Goal: Information Seeking & Learning: Check status

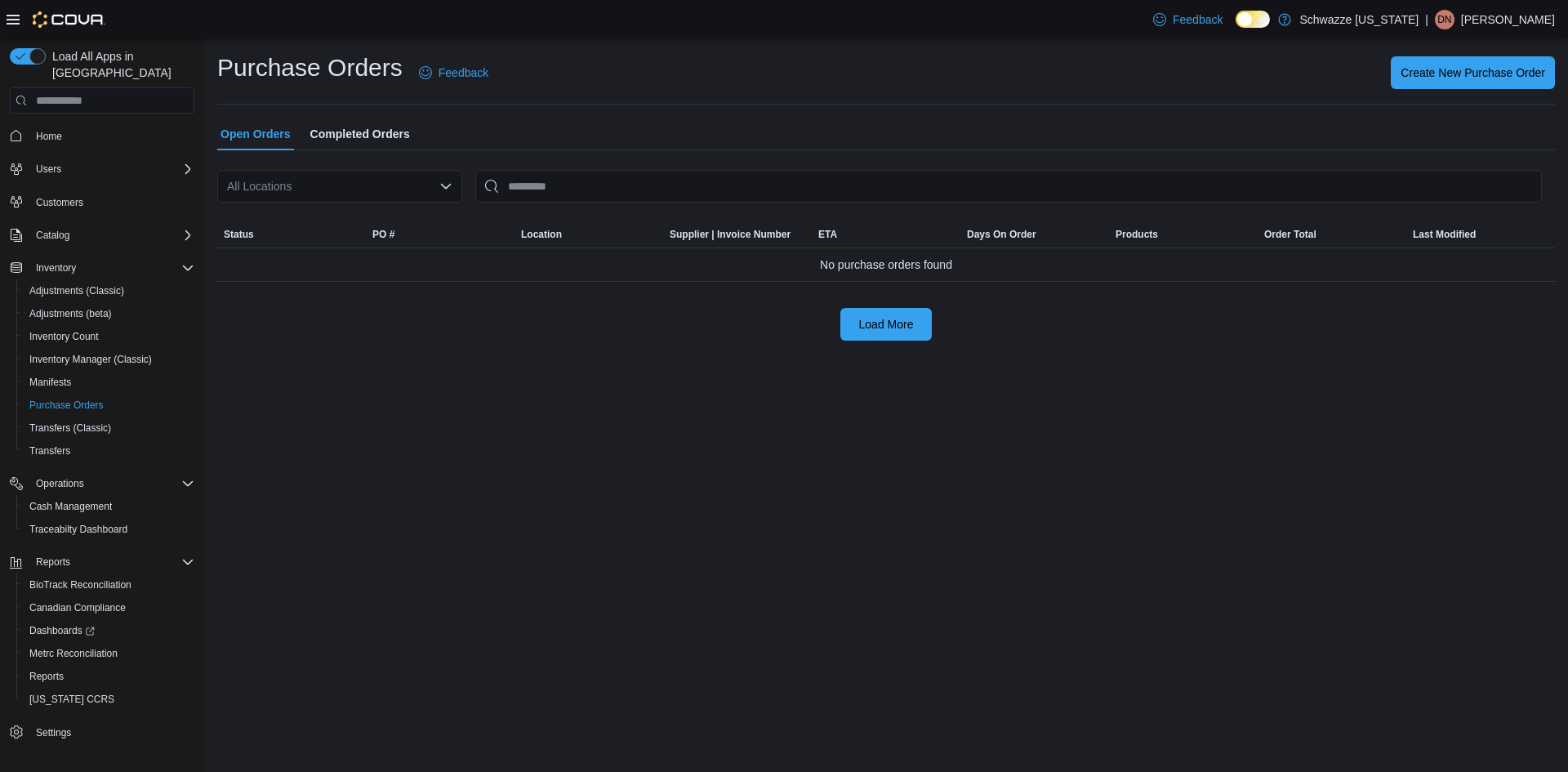
click at [410, 183] on div "All Locations" at bounding box center [339, 186] width 245 height 33
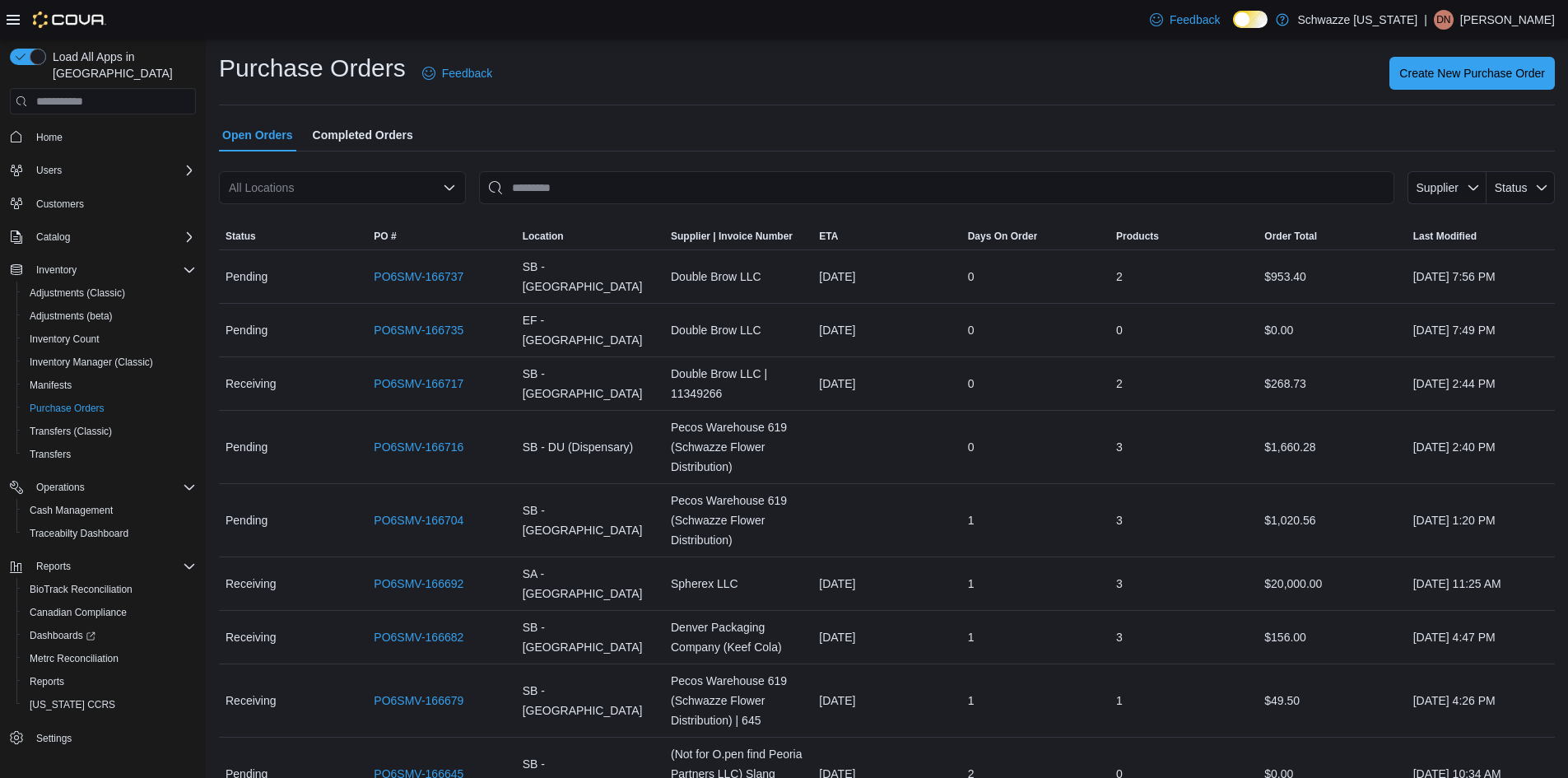
drag, startPoint x: 379, startPoint y: 190, endPoint x: 374, endPoint y: 197, distance: 8.6
click at [379, 190] on div "All Locations Combo box. Selected. Combo box input. All Locations. Type some te…" at bounding box center [342, 187] width 247 height 33
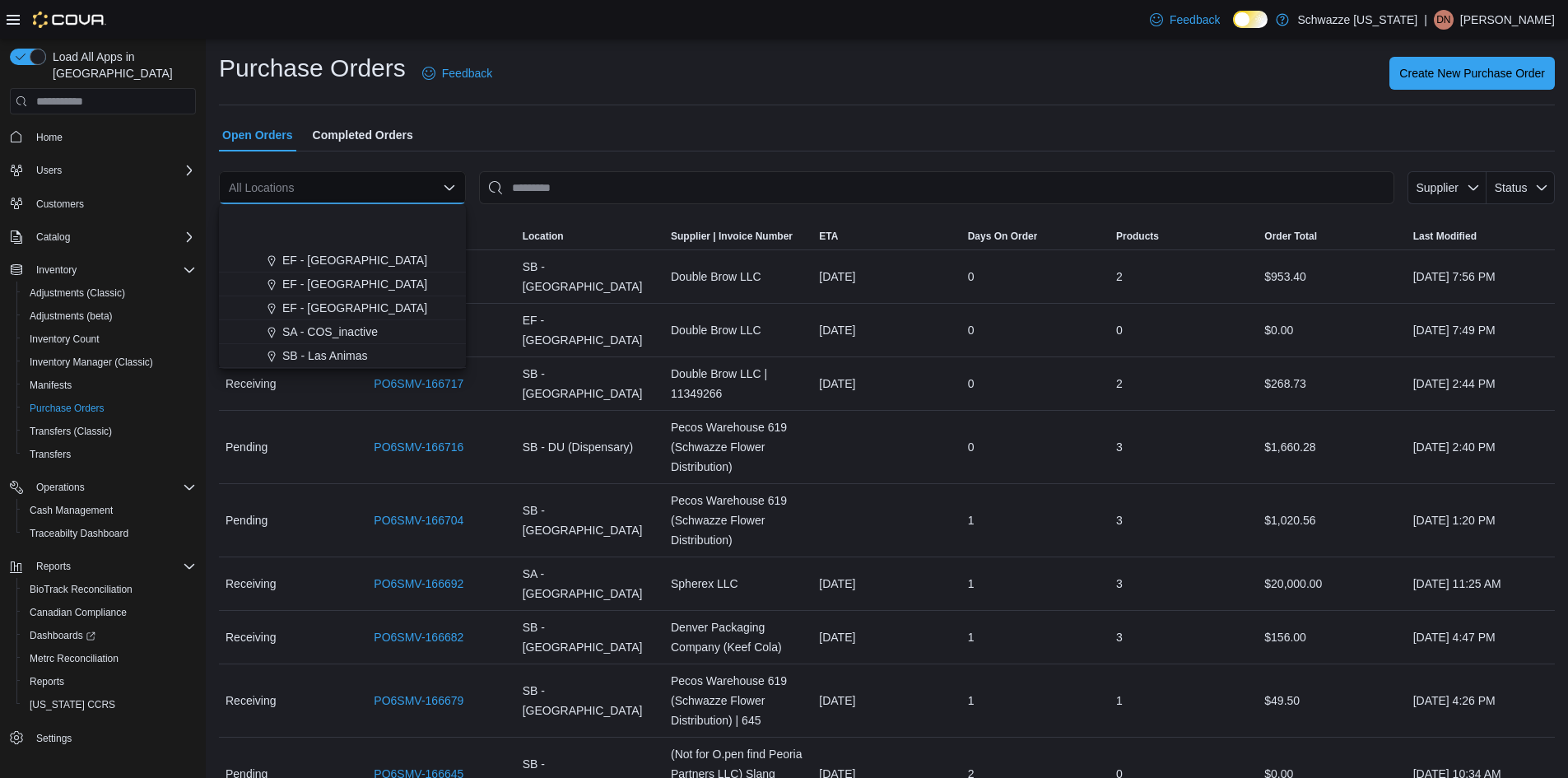
scroll to position [790, 0]
click at [590, 70] on div "Create New Purchase Order" at bounding box center [1033, 73] width 1043 height 33
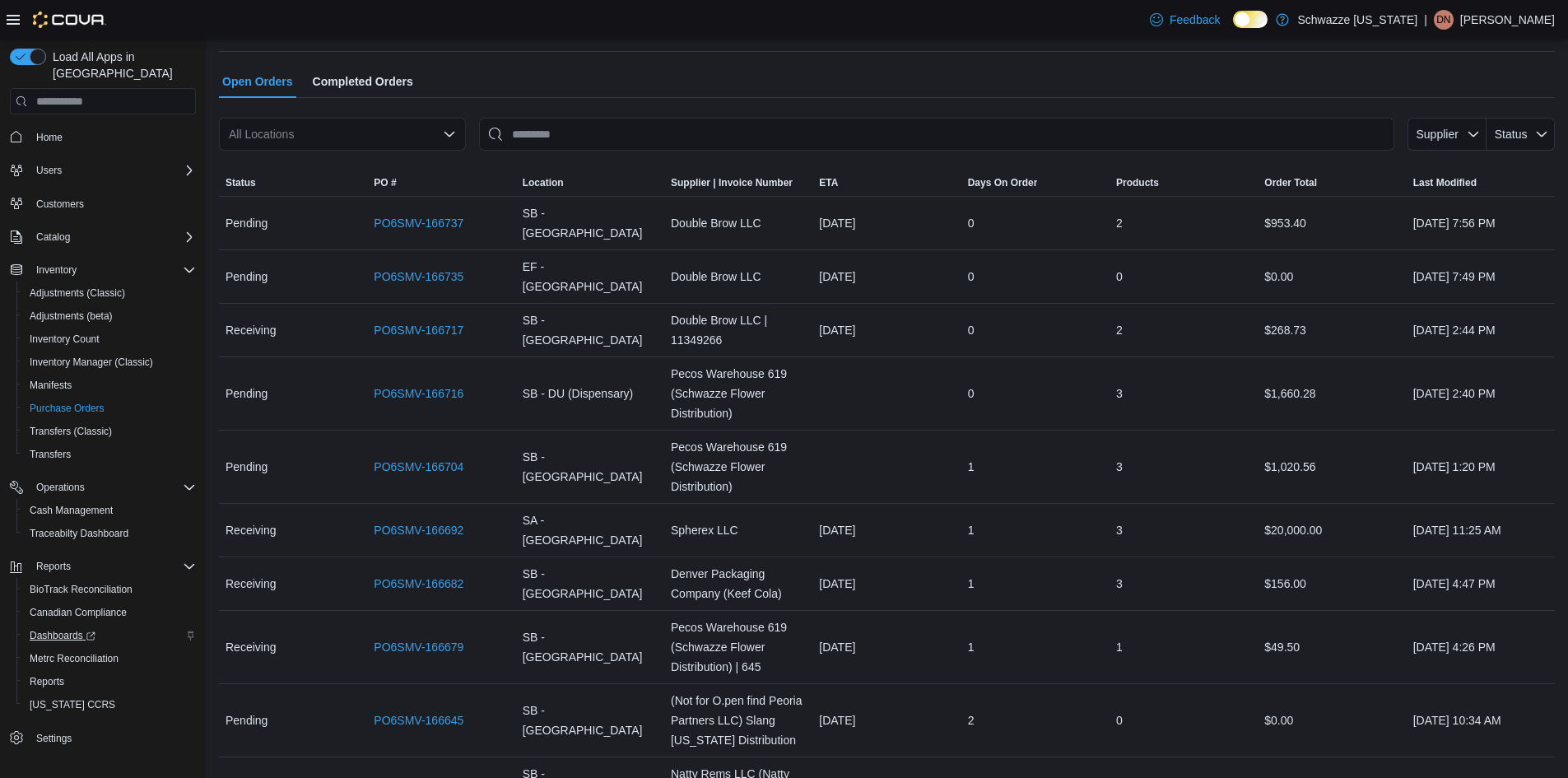
scroll to position [82, 0]
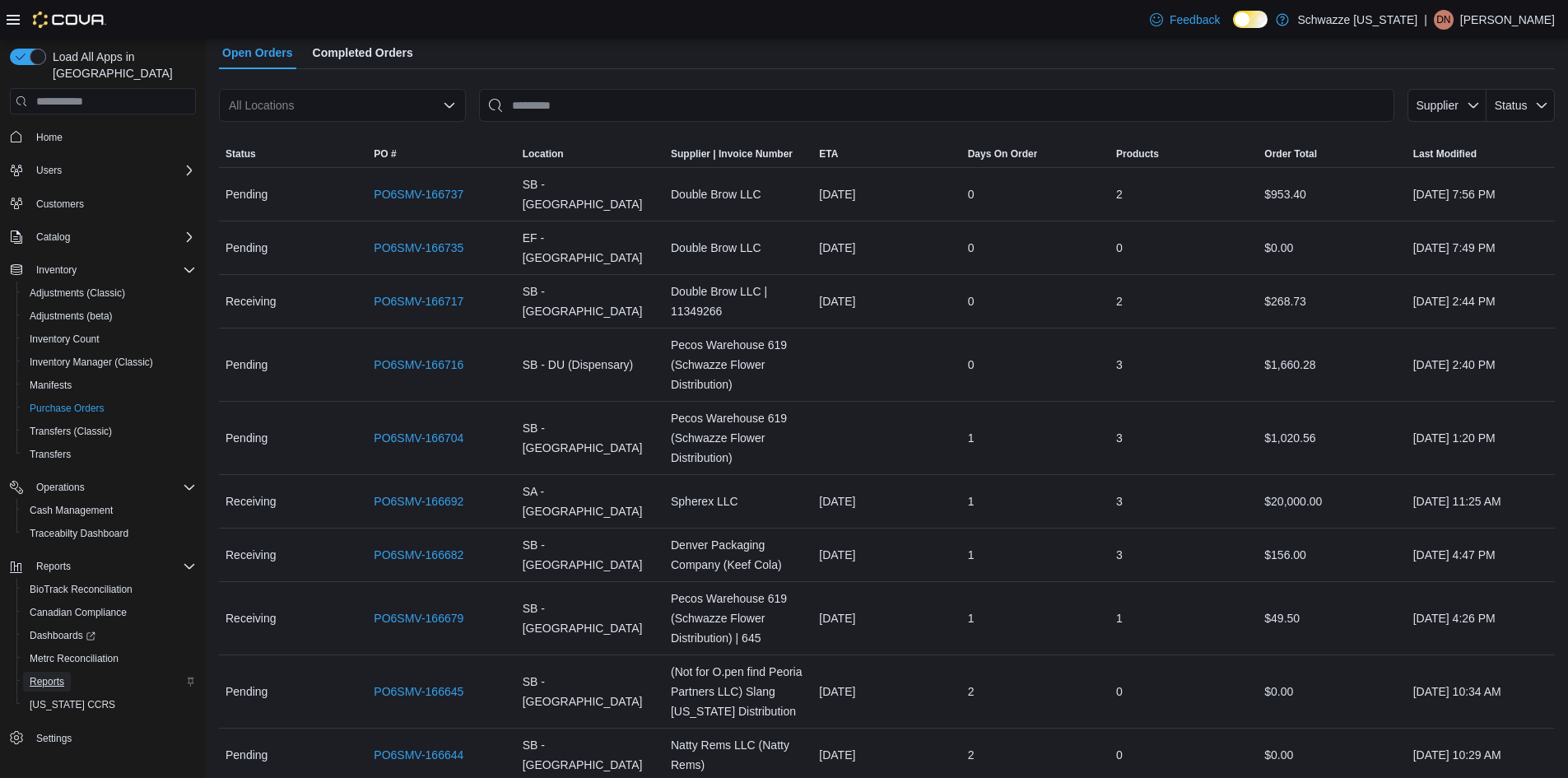
click at [60, 675] on span "Reports" at bounding box center [46, 682] width 35 height 13
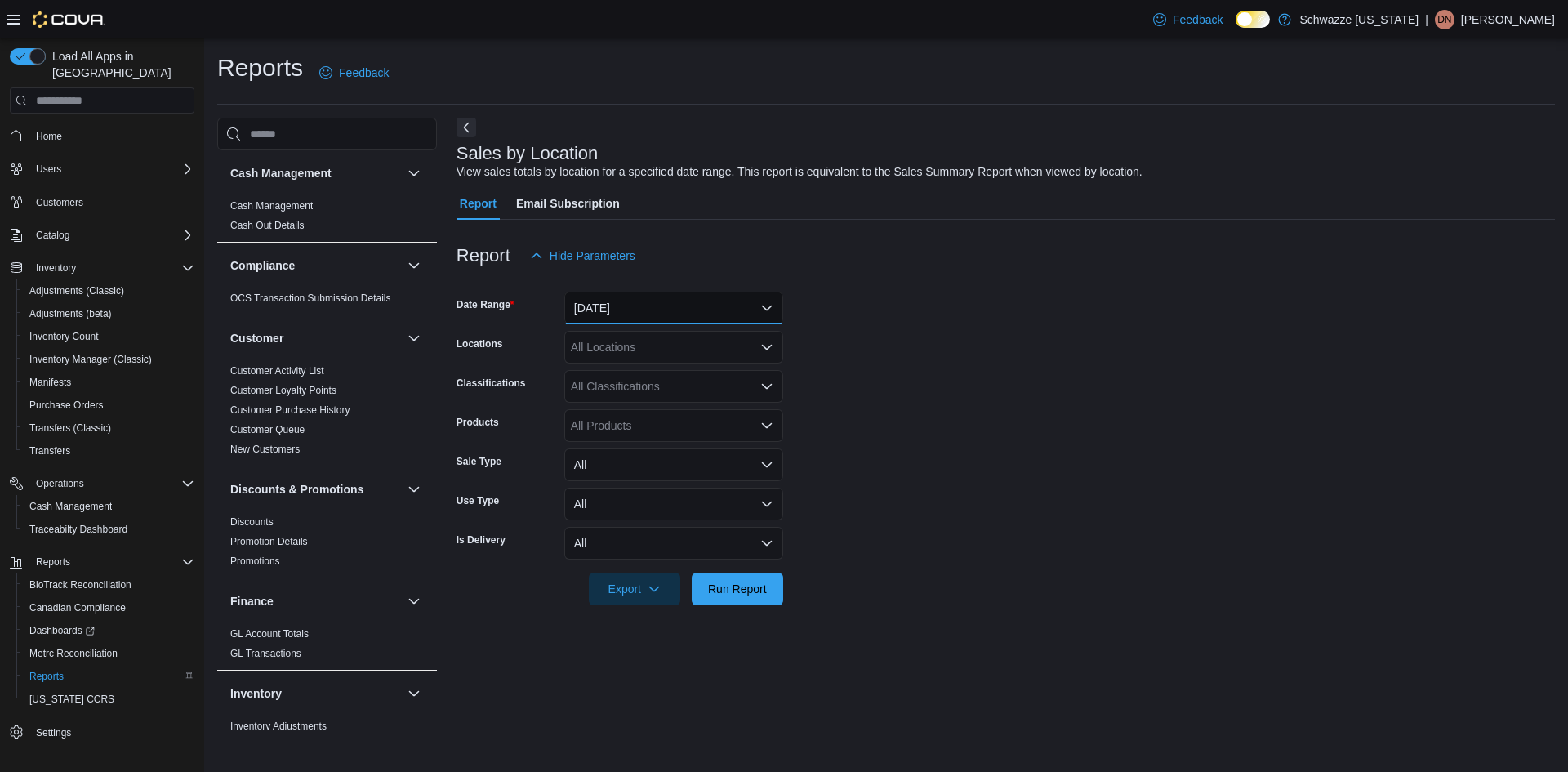
click at [704, 320] on button "Yesterday" at bounding box center [673, 307] width 219 height 33
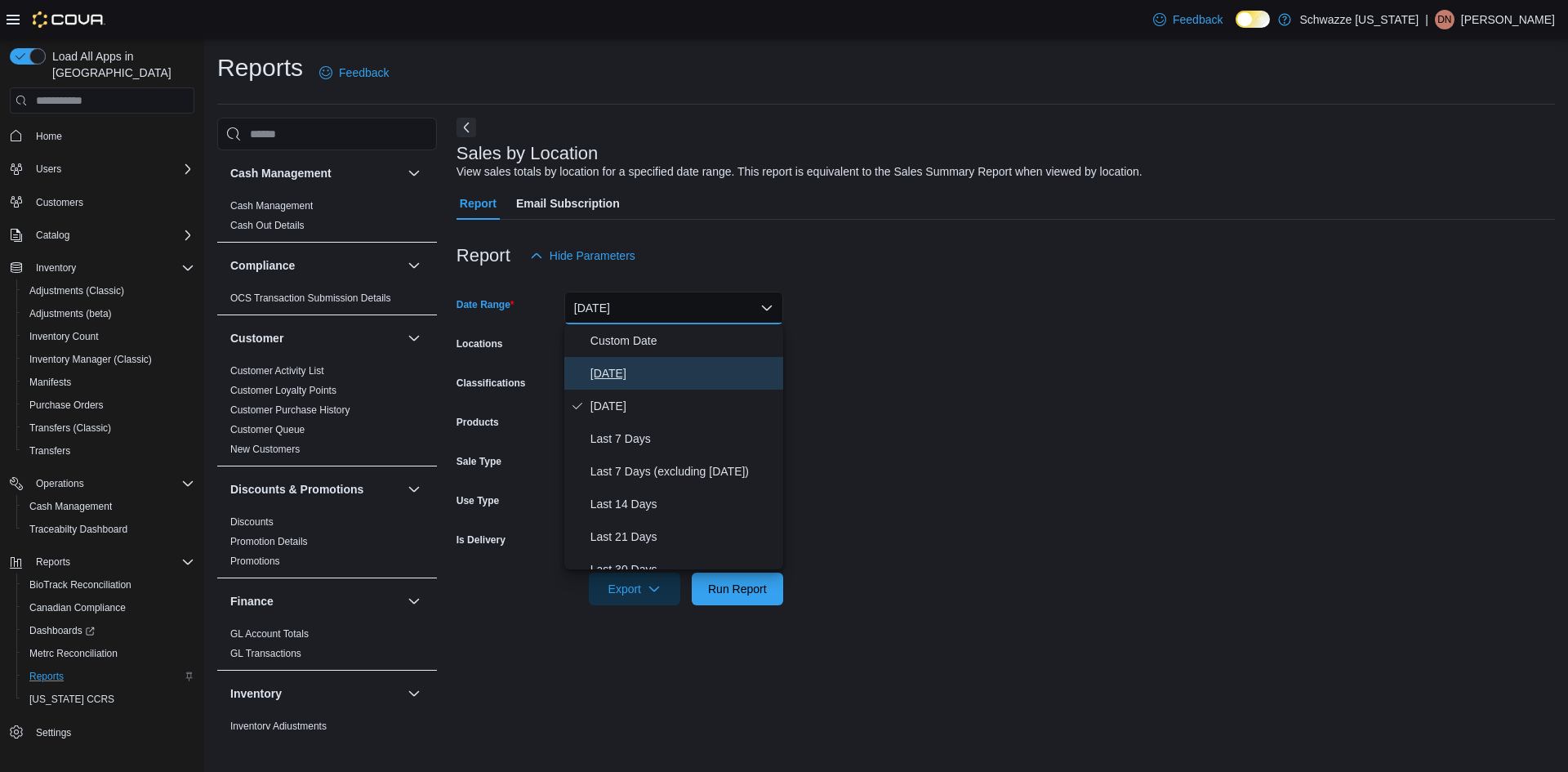
click at [651, 376] on span "Today" at bounding box center [683, 374] width 186 height 19
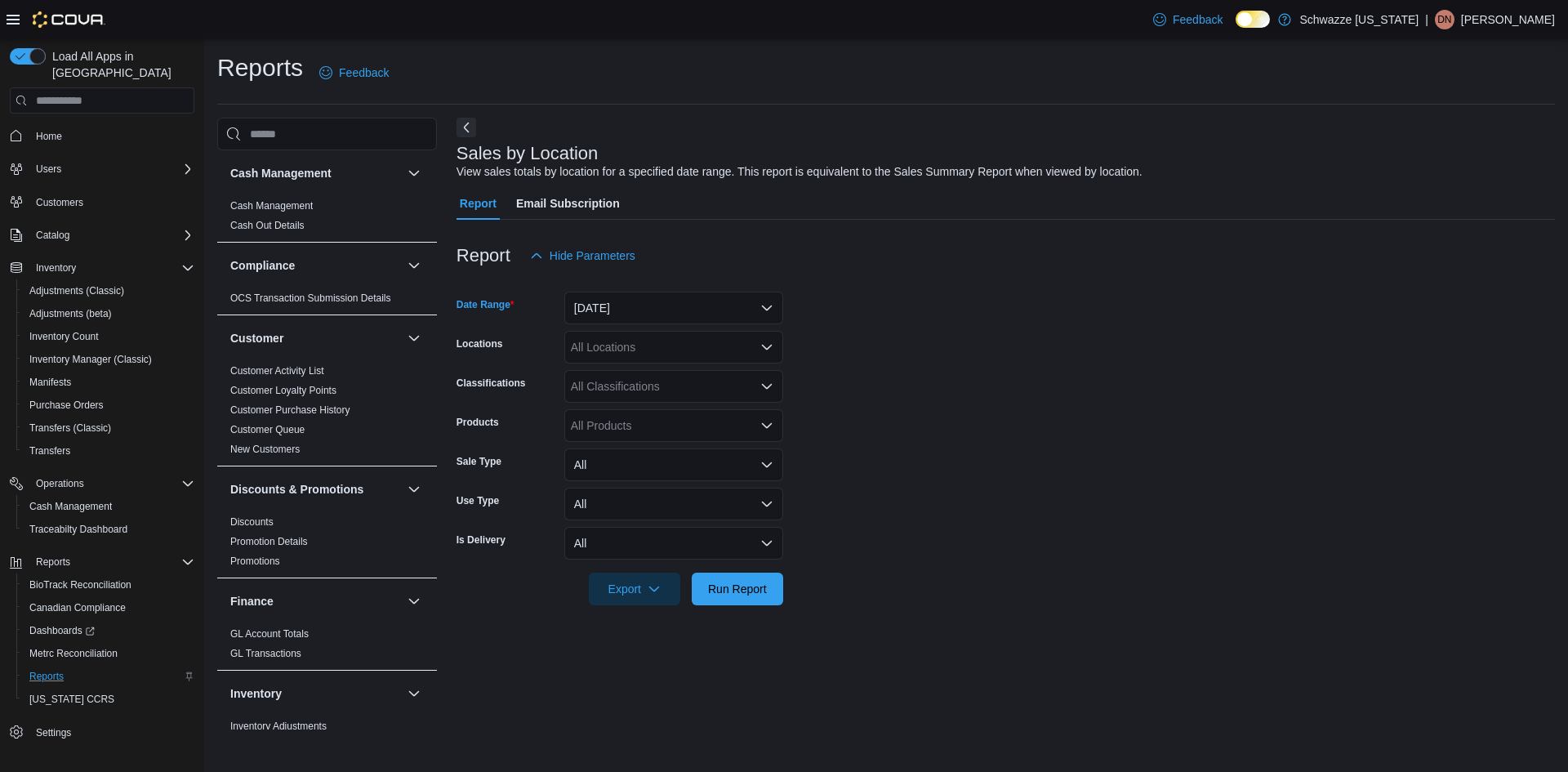
click at [653, 353] on div "All Locations" at bounding box center [673, 347] width 219 height 33
drag, startPoint x: 692, startPoint y: 448, endPoint x: 616, endPoint y: 341, distance: 131.2
click at [616, 341] on div "All Locations" at bounding box center [673, 347] width 219 height 33
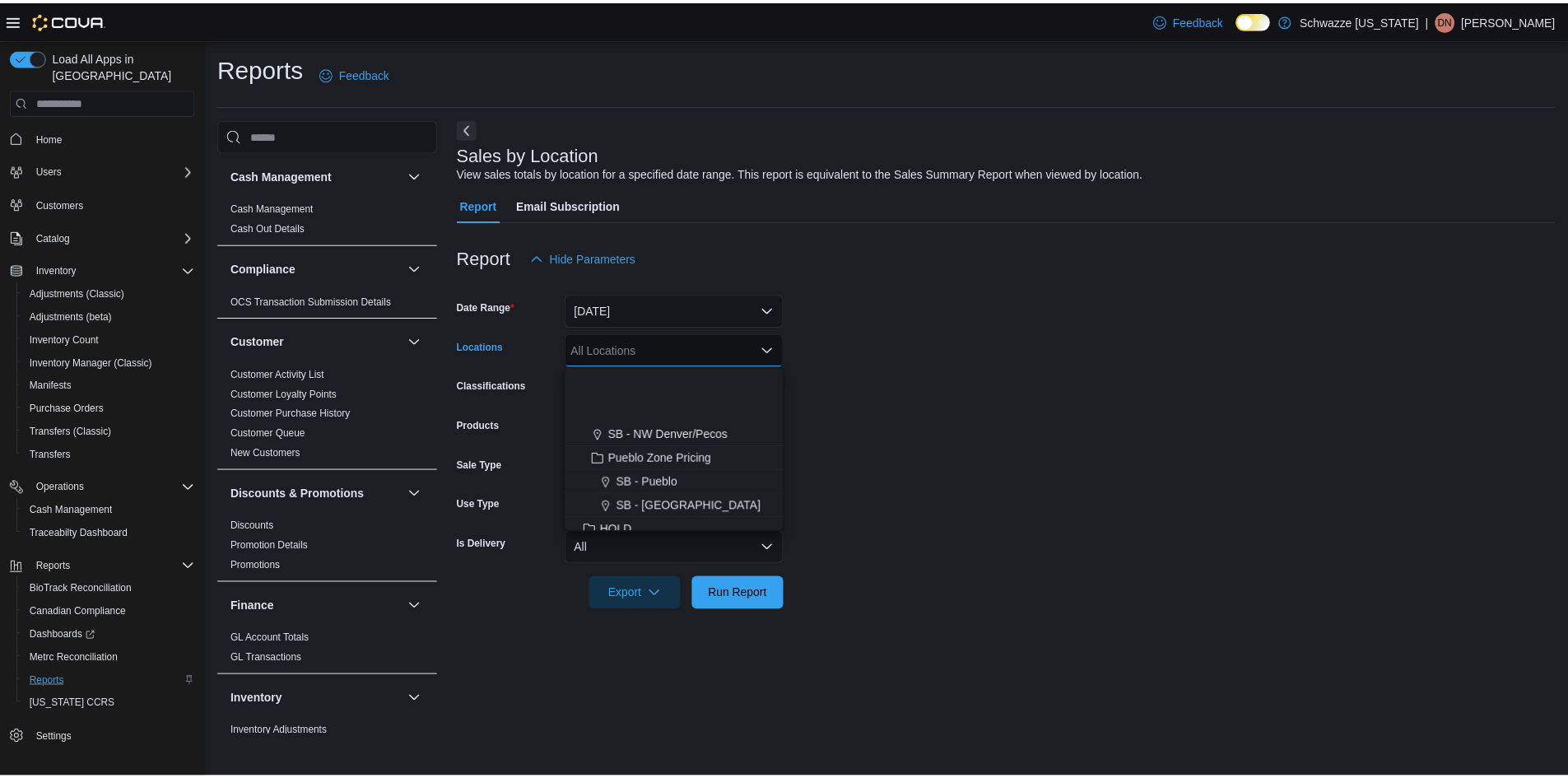
scroll to position [658, 0]
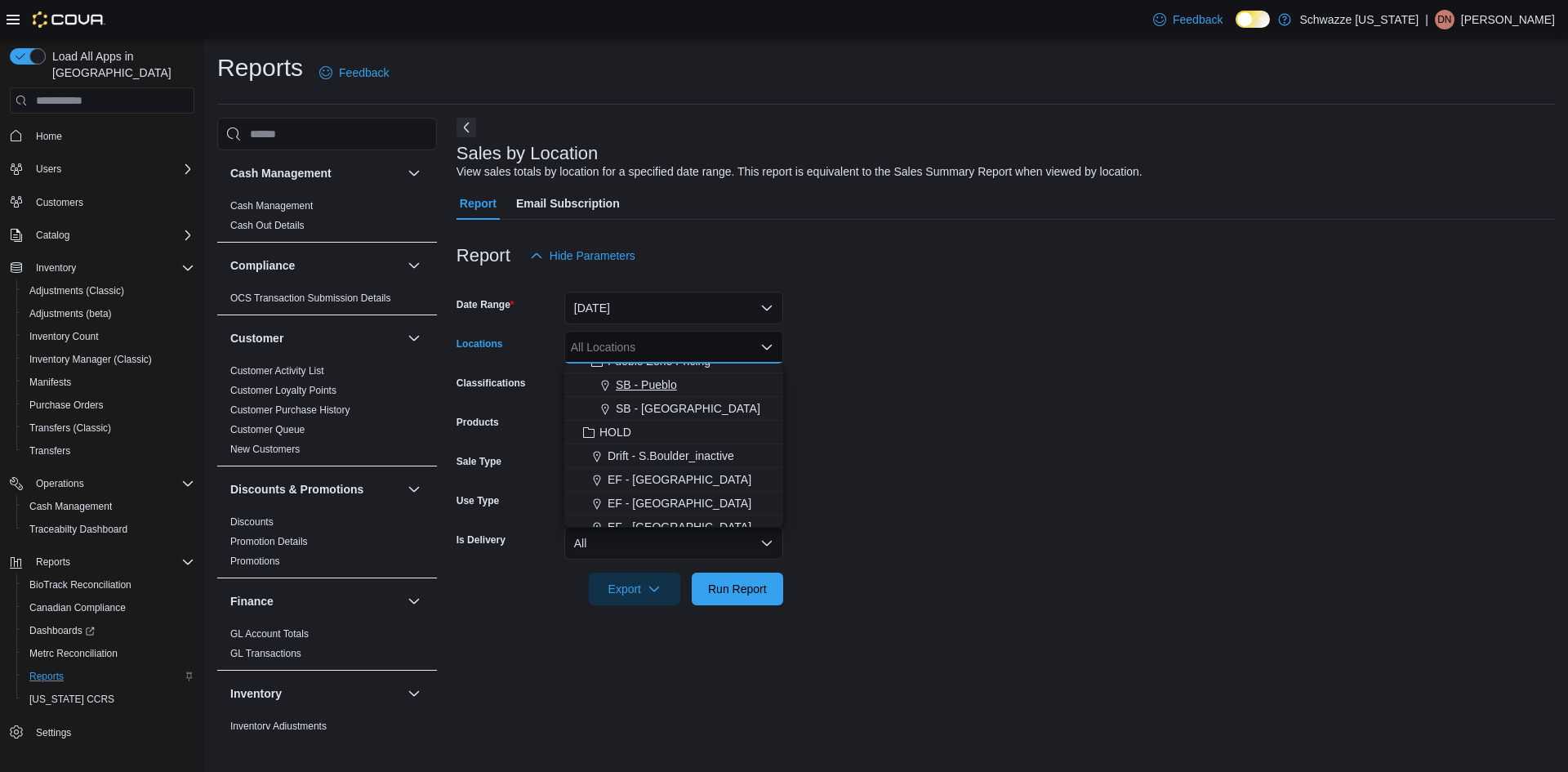
click at [662, 379] on span "SB - Pueblo" at bounding box center [646, 384] width 61 height 16
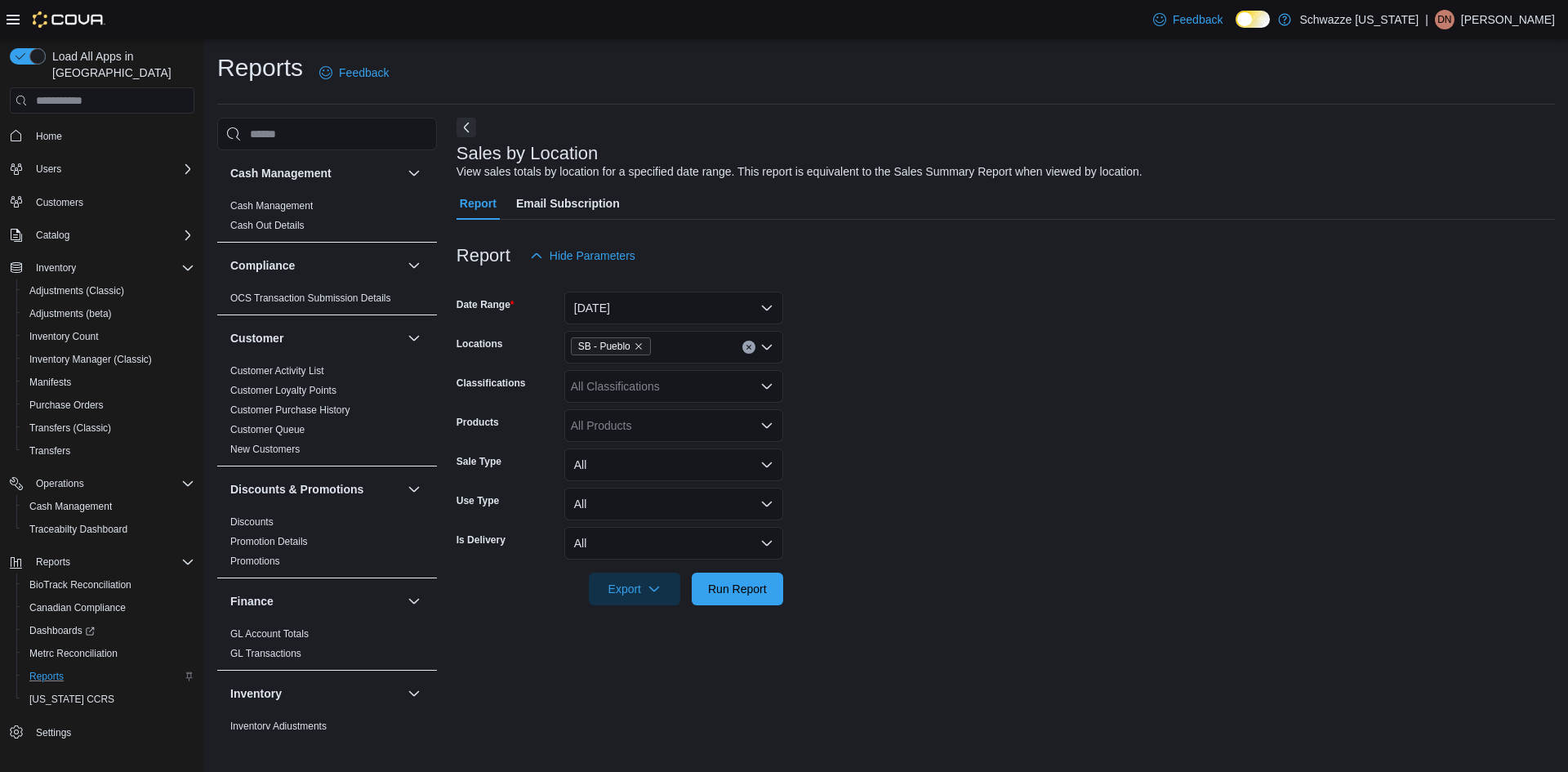
drag, startPoint x: 788, startPoint y: 384, endPoint x: 770, endPoint y: 405, distance: 27.7
click at [772, 403] on form "Date Range Today Locations SB - Pueblo Classifications All Classifications Prod…" at bounding box center [1005, 438] width 1098 height 334
click at [747, 591] on span "Run Report" at bounding box center [737, 588] width 58 height 16
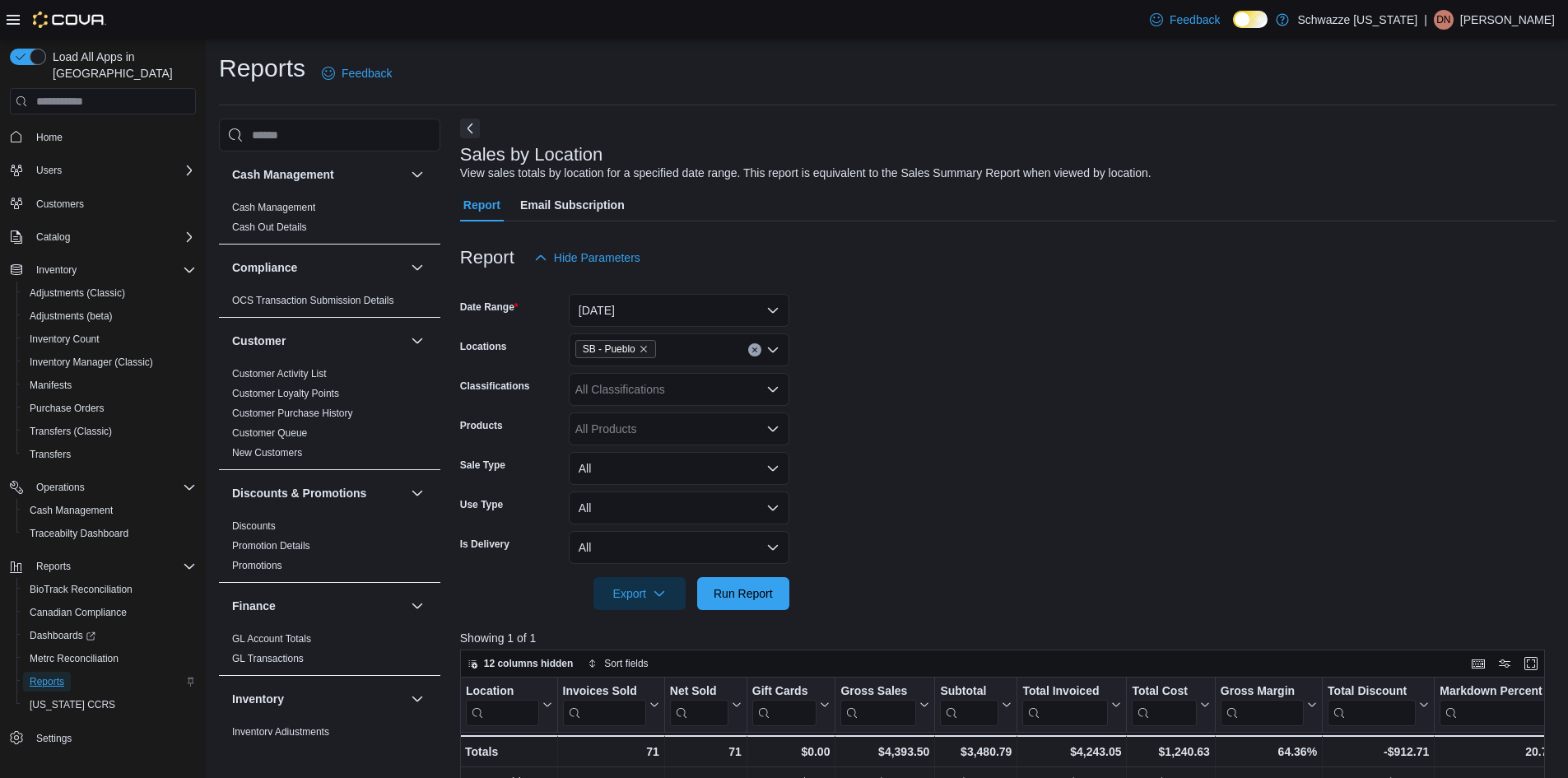
click at [43, 675] on span "Reports" at bounding box center [46, 682] width 35 height 13
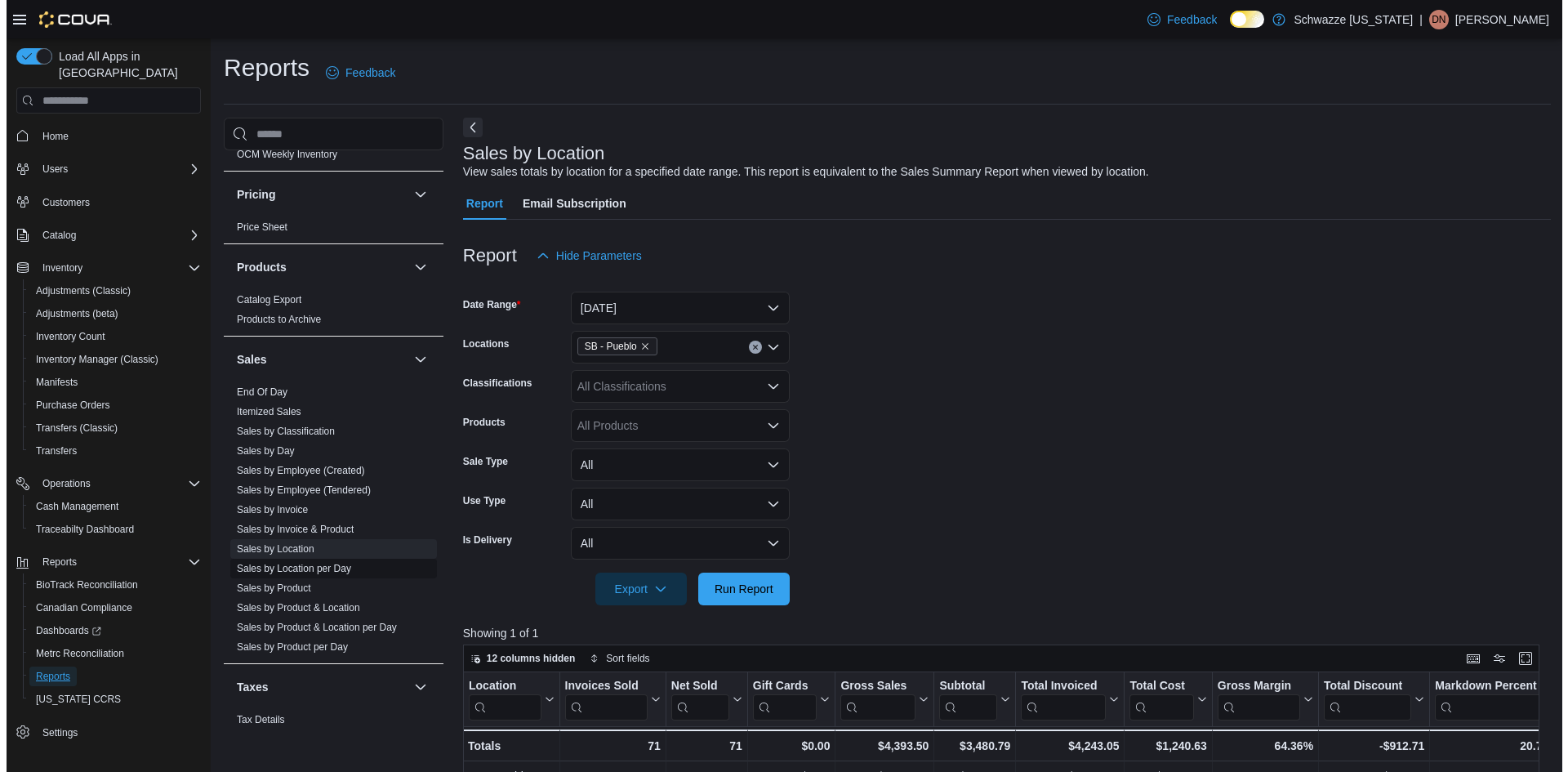
scroll to position [1062, 0]
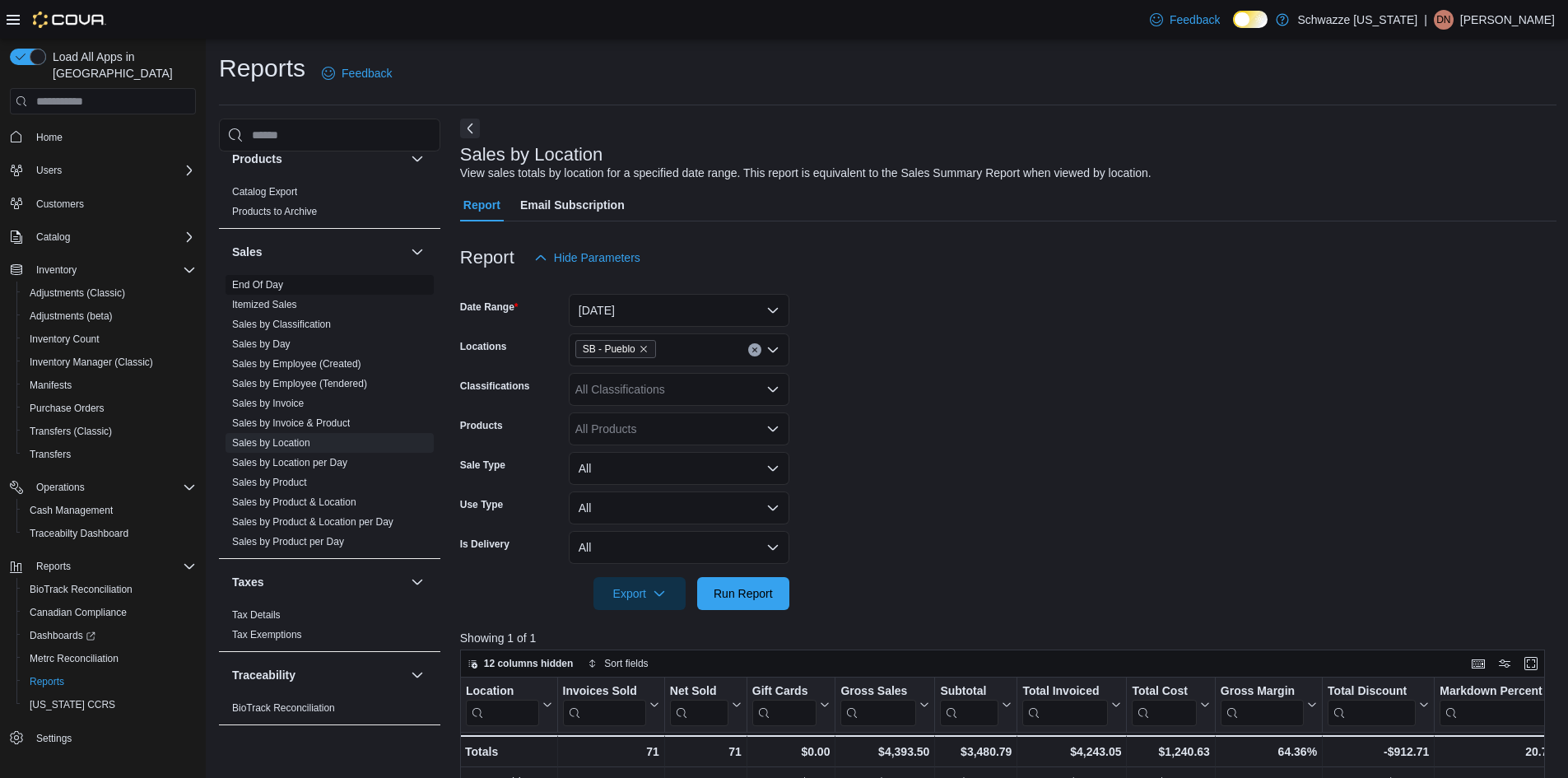
drag, startPoint x: 250, startPoint y: 272, endPoint x: 257, endPoint y: 276, distance: 8.1
click at [257, 276] on div "Sales End Of Day Itemized Sales Sales by Classification Sales by Day Sales by E…" at bounding box center [329, 393] width 221 height 330
click at [260, 279] on link "End Of Day" at bounding box center [257, 285] width 51 height 12
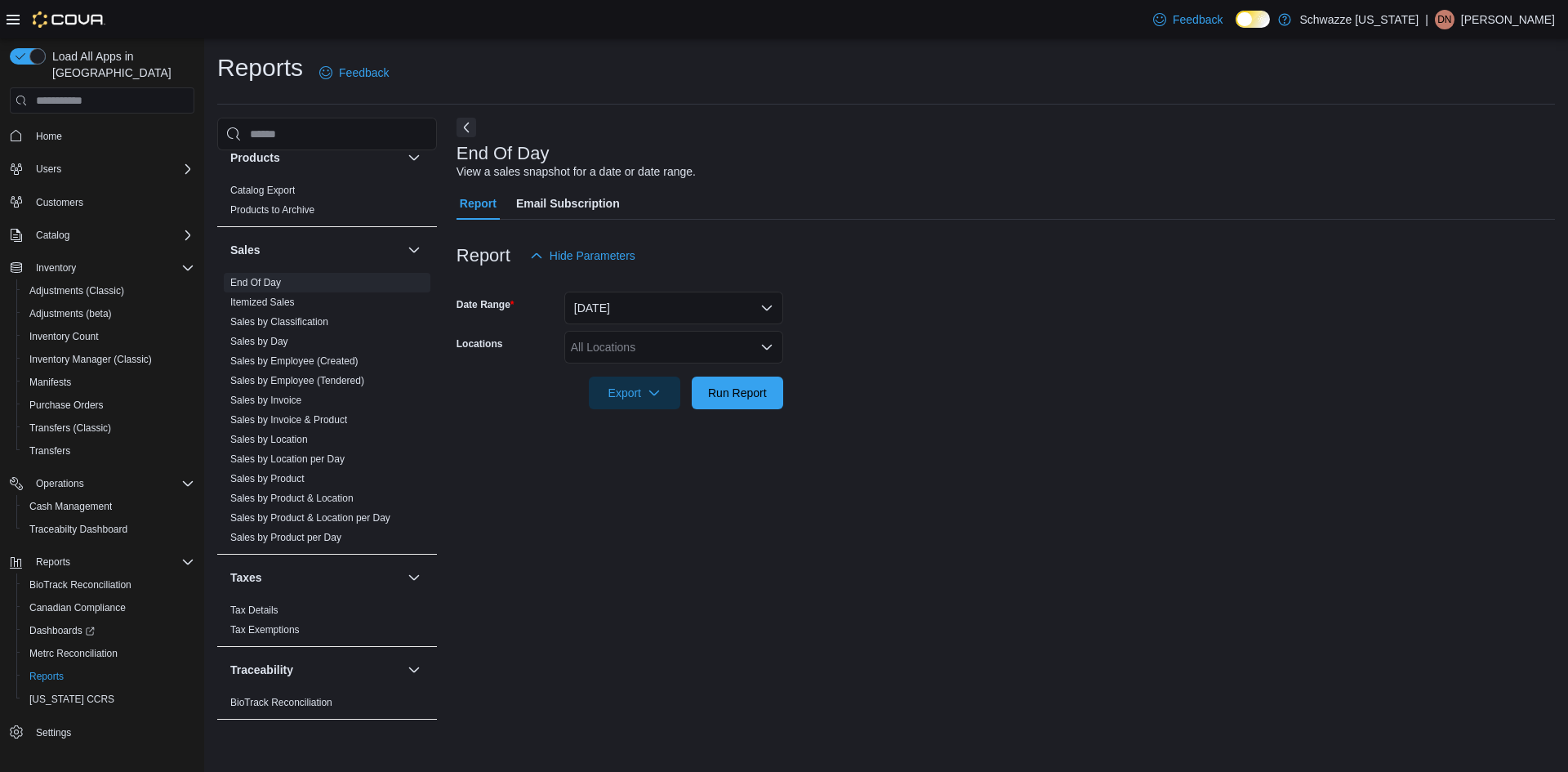
click at [611, 367] on div at bounding box center [1005, 370] width 1098 height 13
click at [610, 356] on div "All Locations" at bounding box center [673, 347] width 219 height 33
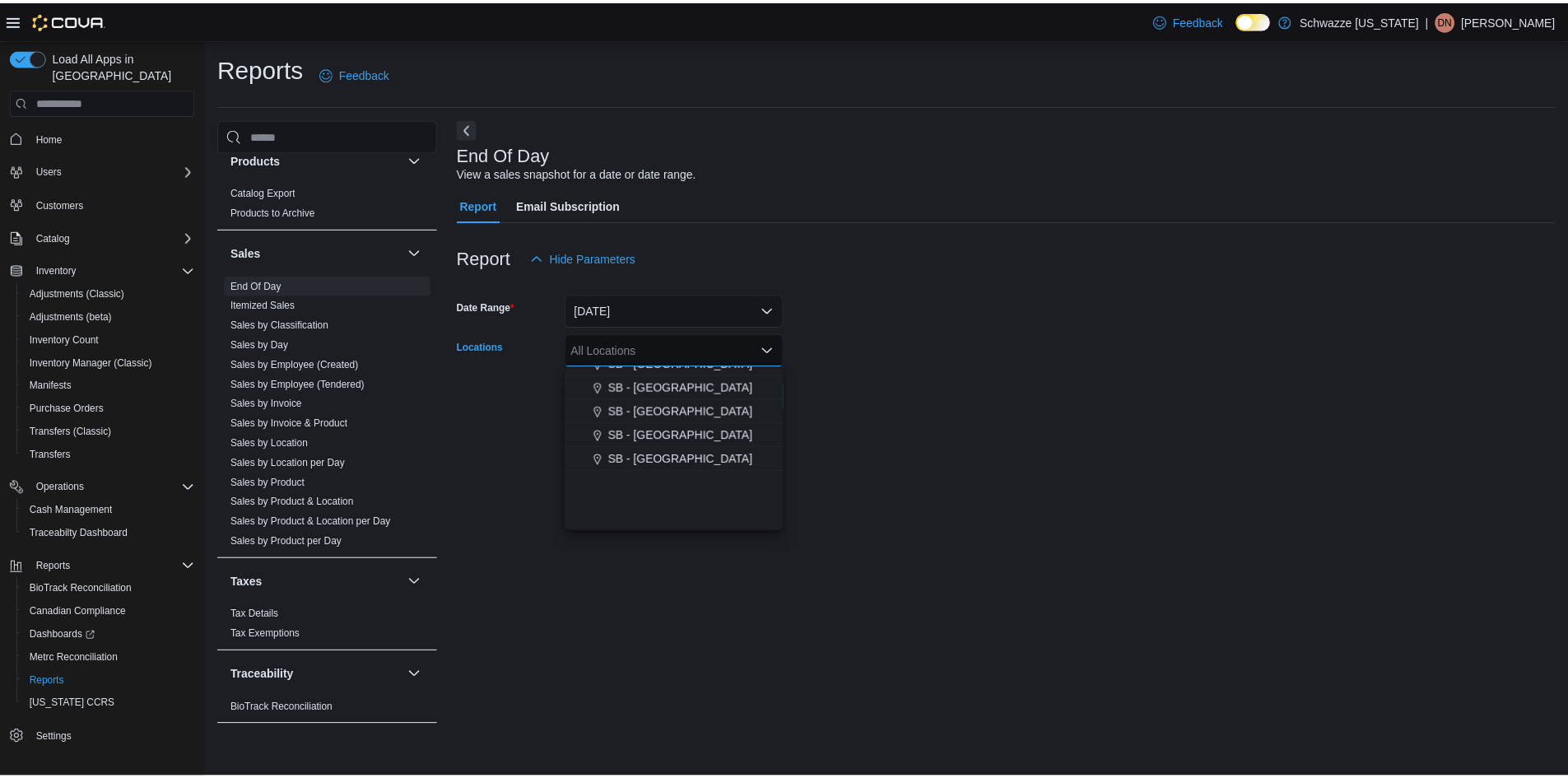
scroll to position [576, 0]
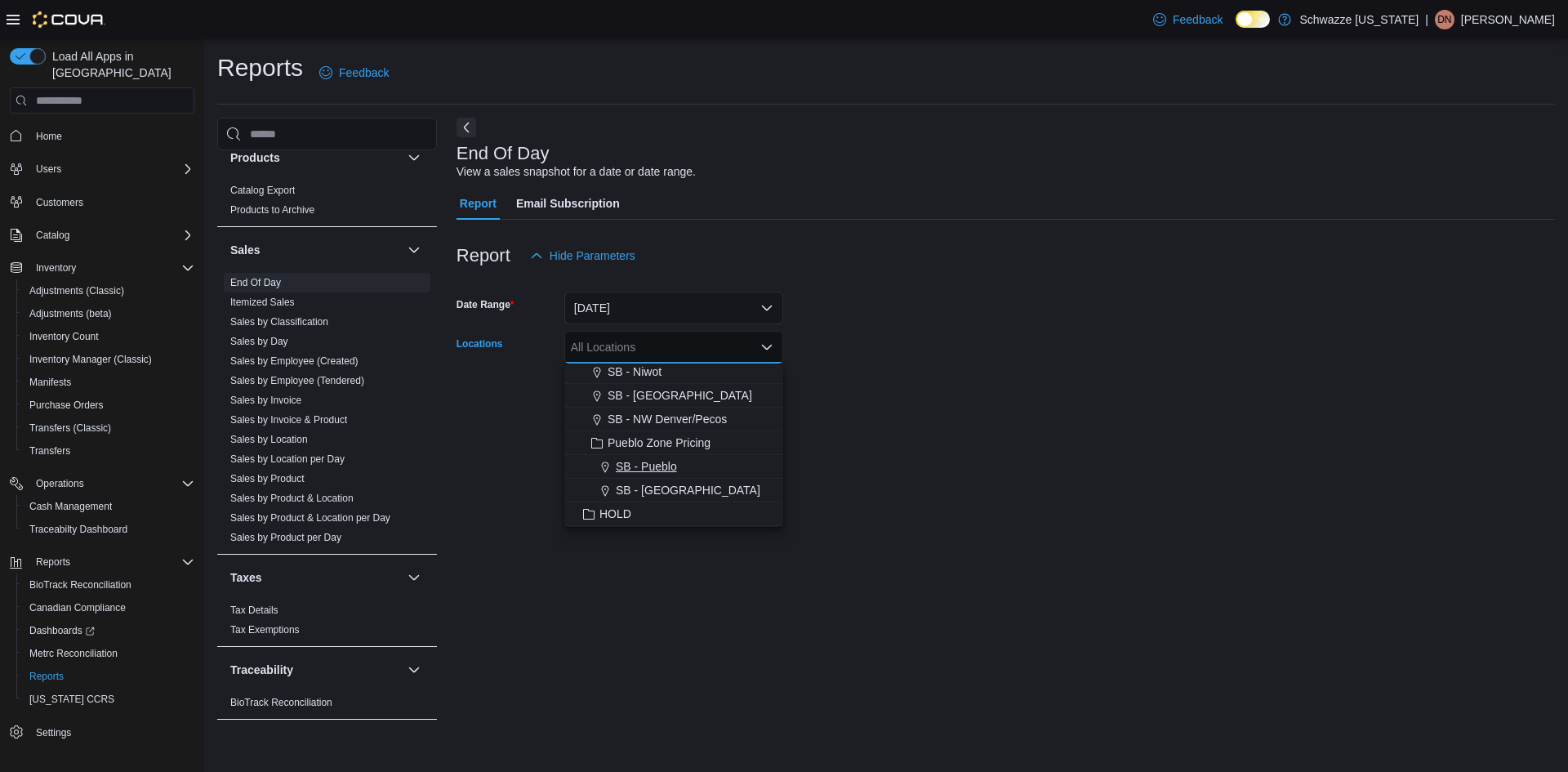
click at [643, 473] on span "SB - Pueblo" at bounding box center [646, 467] width 61 height 16
drag, startPoint x: 991, startPoint y: 449, endPoint x: 873, endPoint y: 453, distance: 118.1
click at [980, 451] on div "End Of Day View a sales snapshot for a date or date range. Report Email Subscri…" at bounding box center [1005, 423] width 1098 height 612
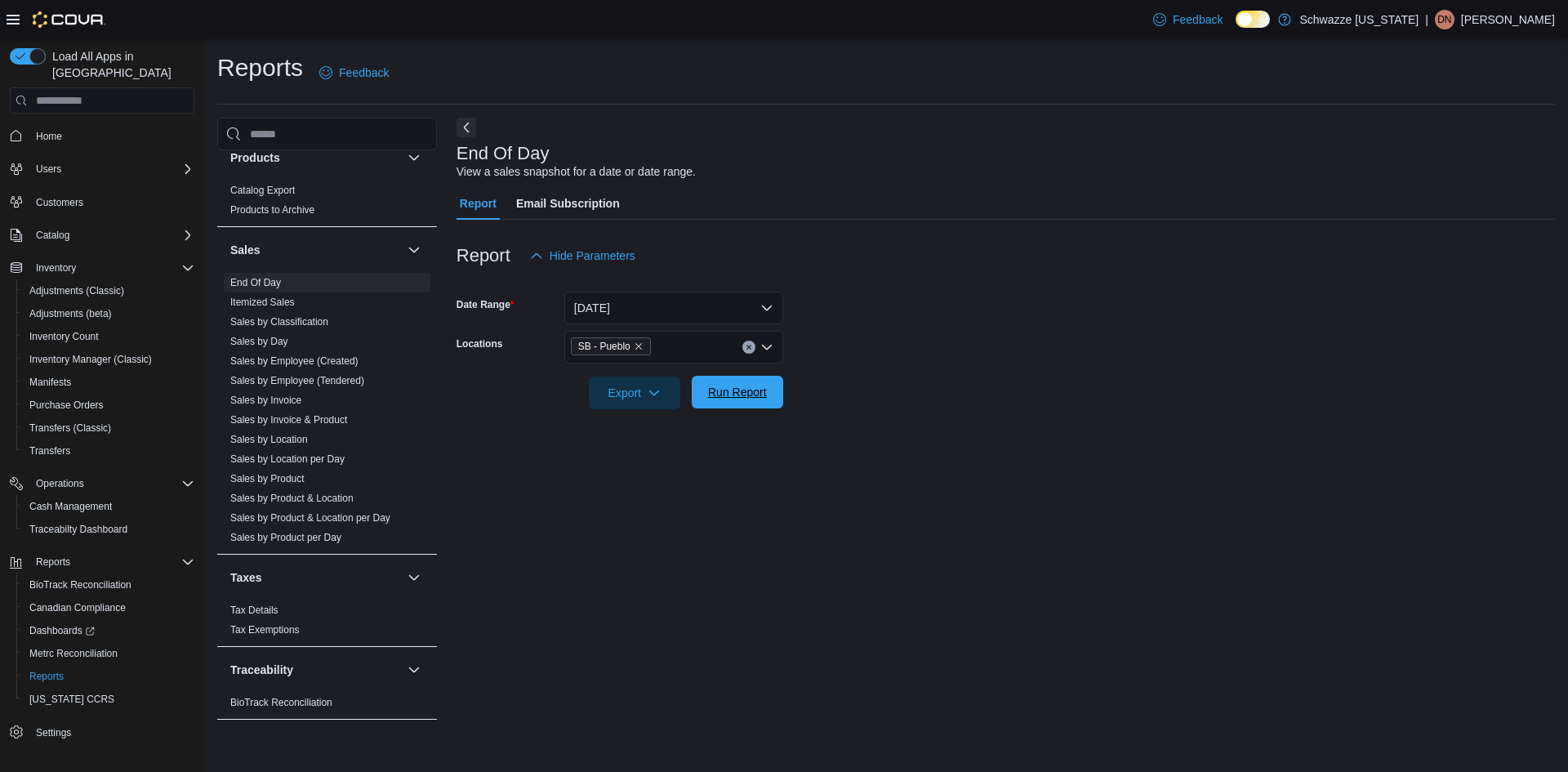
click at [728, 399] on span "Run Report" at bounding box center [737, 392] width 58 height 16
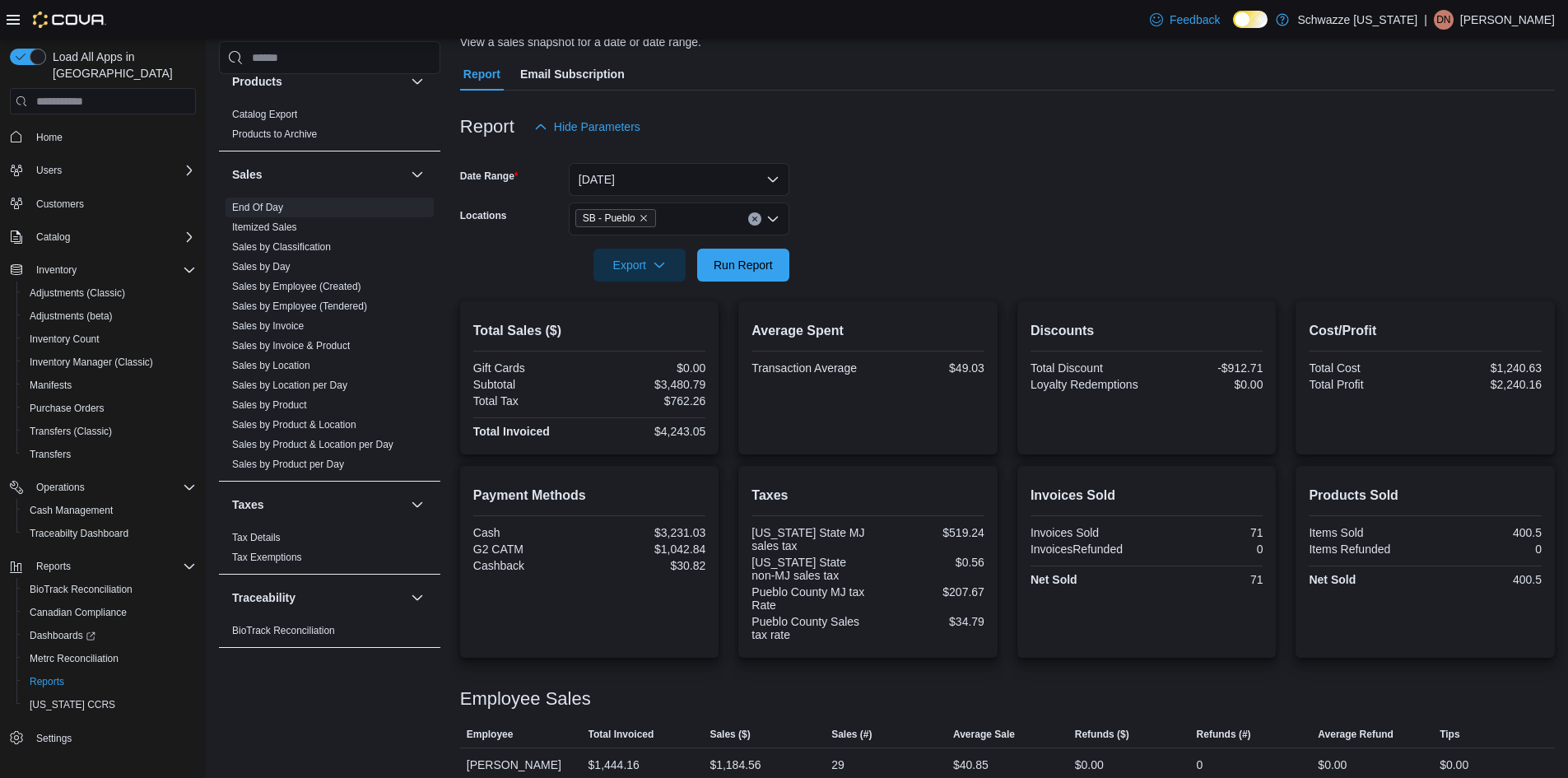
scroll to position [250, 0]
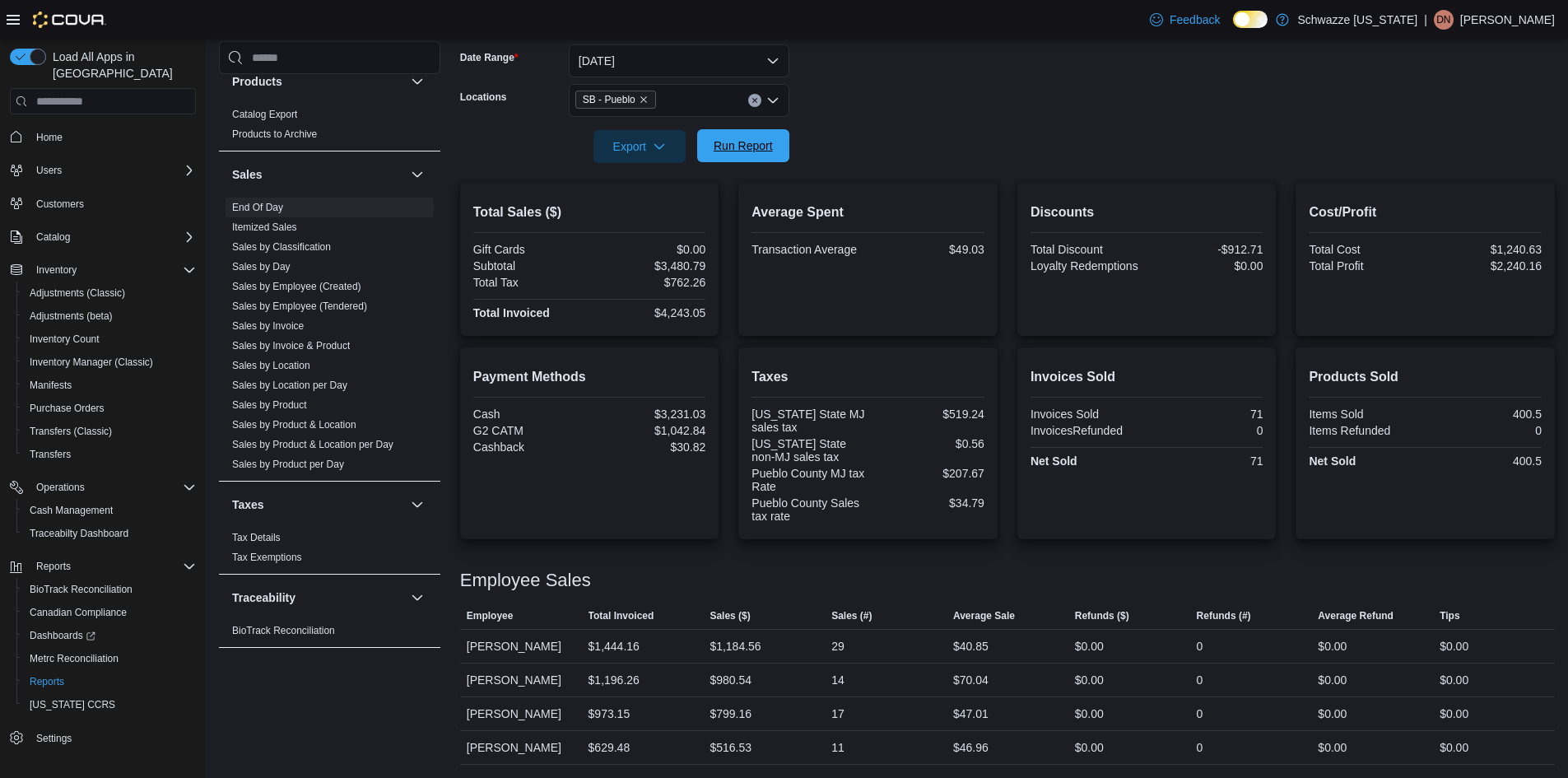
click at [711, 136] on span "Run Report" at bounding box center [743, 145] width 72 height 33
click at [774, 121] on div at bounding box center [1007, 123] width 1094 height 13
click at [760, 147] on span "Run Report" at bounding box center [743, 145] width 59 height 16
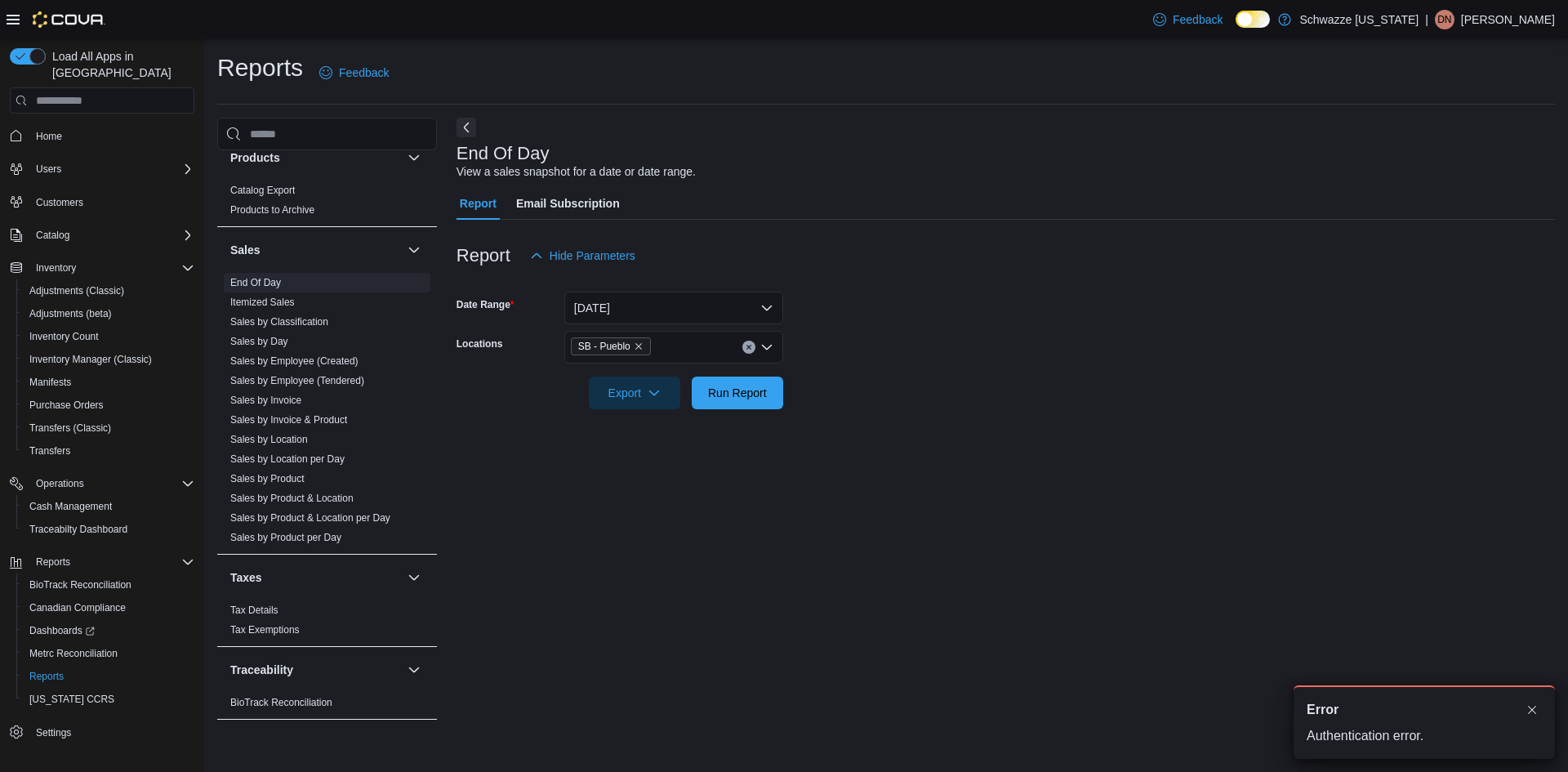
scroll to position [0, 0]
